Goal: Navigation & Orientation: Find specific page/section

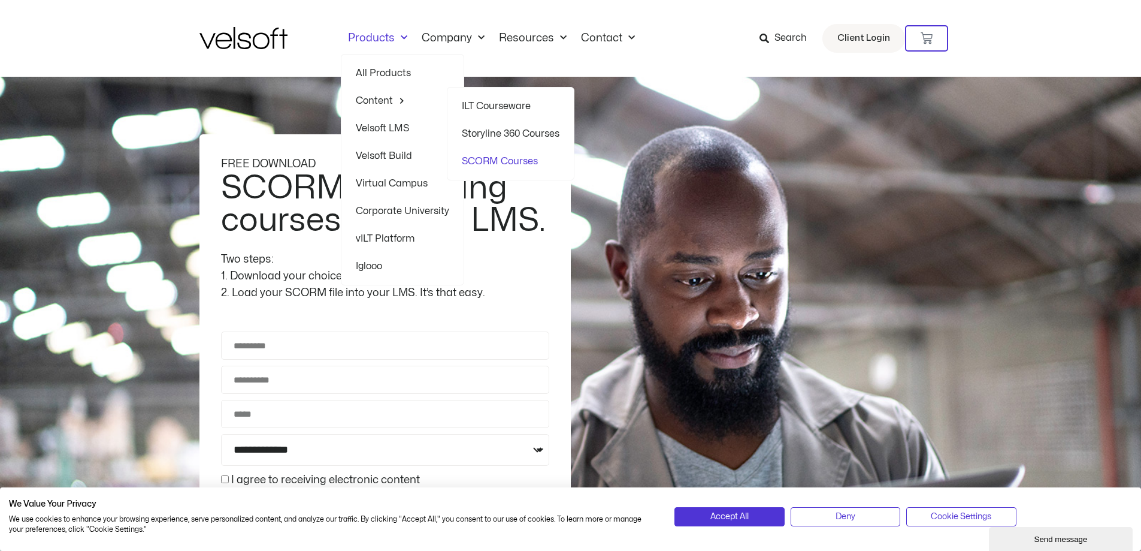
click at [393, 97] on span "Menu" at bounding box center [399, 100] width 12 height 19
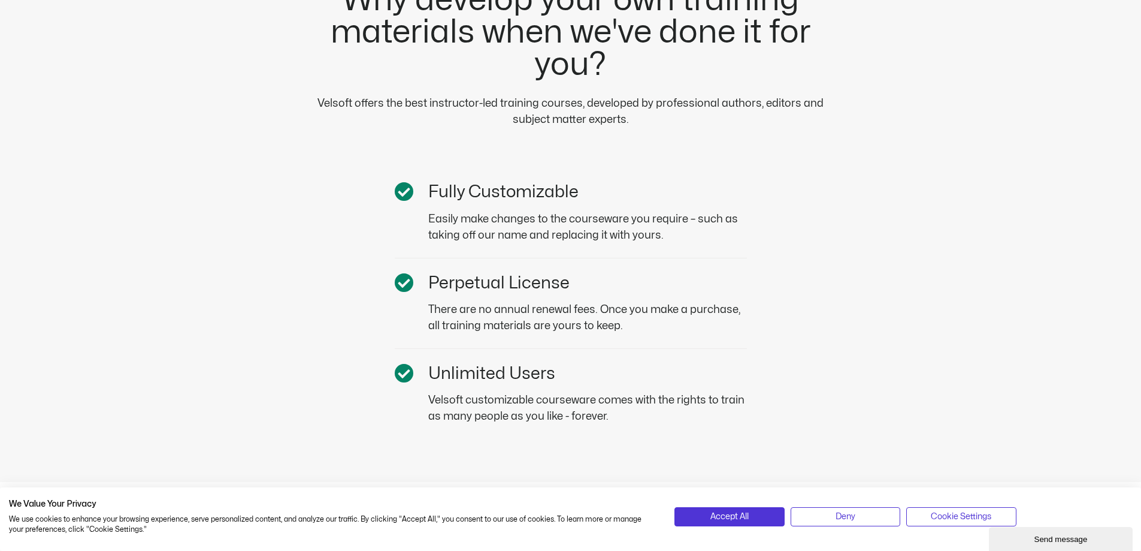
scroll to position [3534, 0]
